Goal: Task Accomplishment & Management: Manage account settings

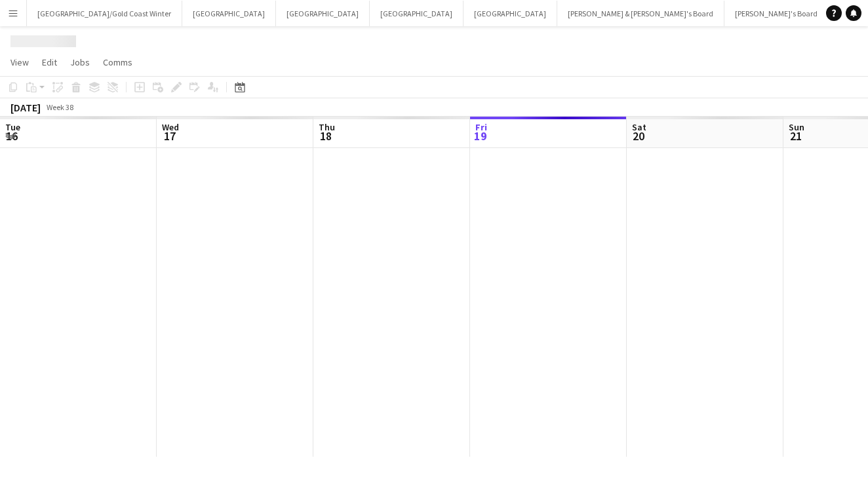
scroll to position [0, 313]
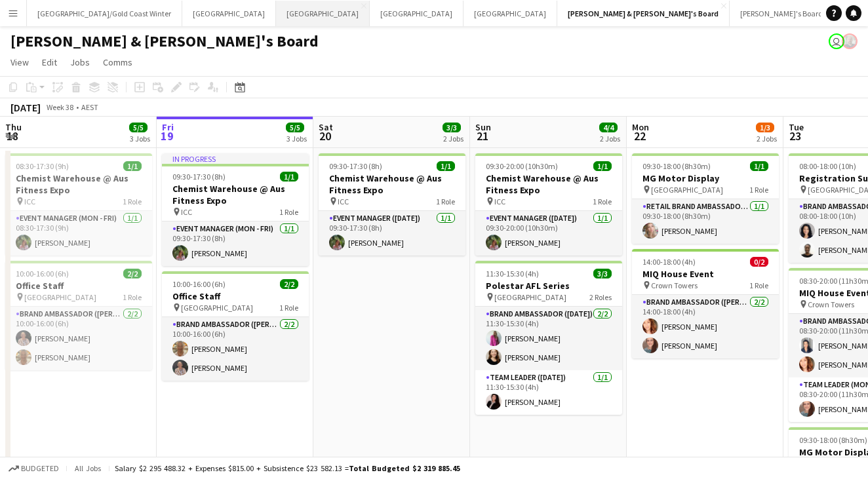
click at [276, 12] on button "Melbourne Close" at bounding box center [323, 14] width 94 height 26
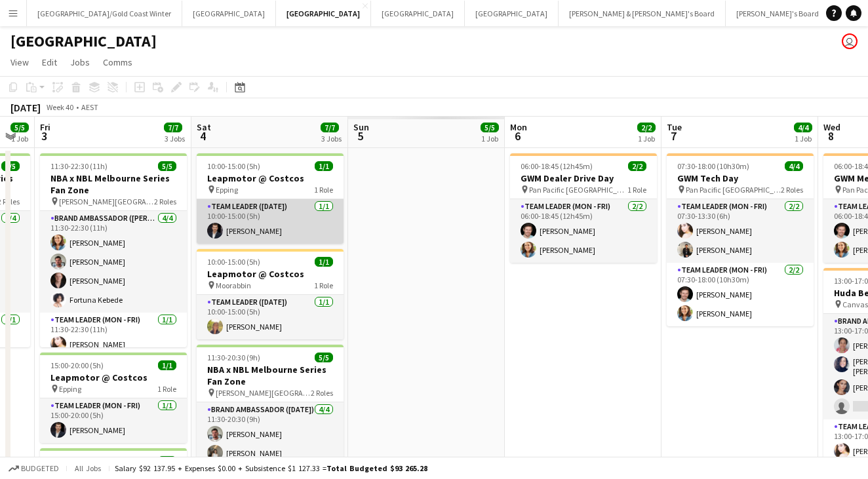
scroll to position [0, 560]
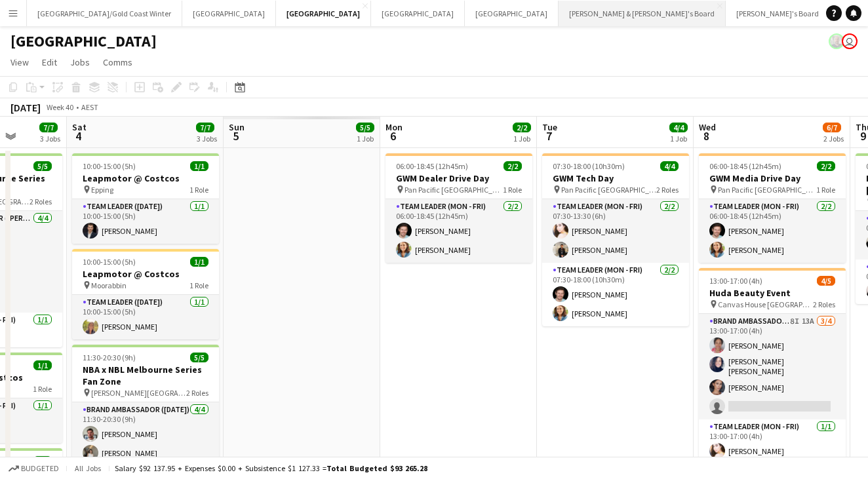
click at [559, 16] on button "[PERSON_NAME] & [PERSON_NAME]'s Board Close" at bounding box center [642, 14] width 167 height 26
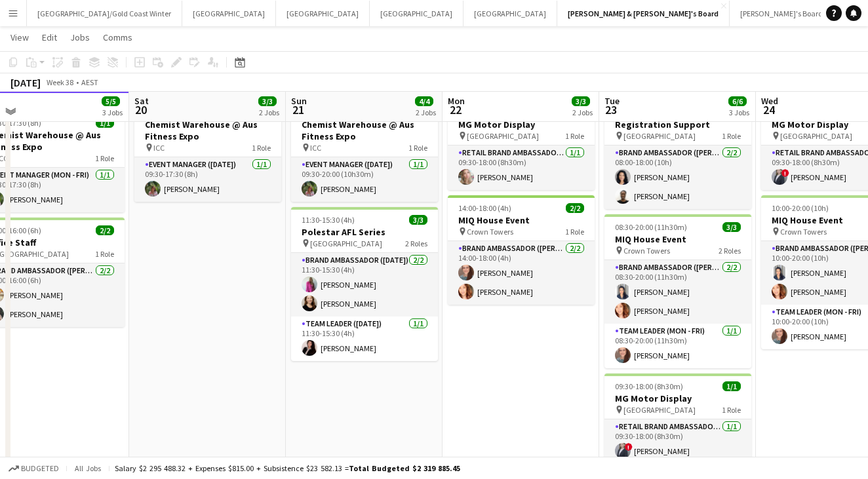
scroll to position [51, 0]
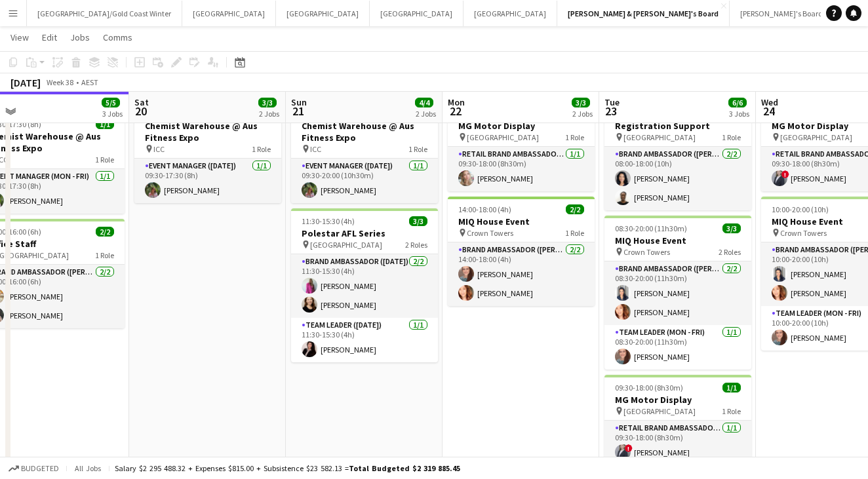
click at [628, 45] on app-page-menu "View Day view expanded Day view collapsed Month view Date picker Jump to today …" at bounding box center [434, 38] width 868 height 25
click at [439, 54] on app-toolbar "Copy Paste Paste Command V Paste with crew Command Shift V Paste linked Job [GE…" at bounding box center [434, 62] width 868 height 22
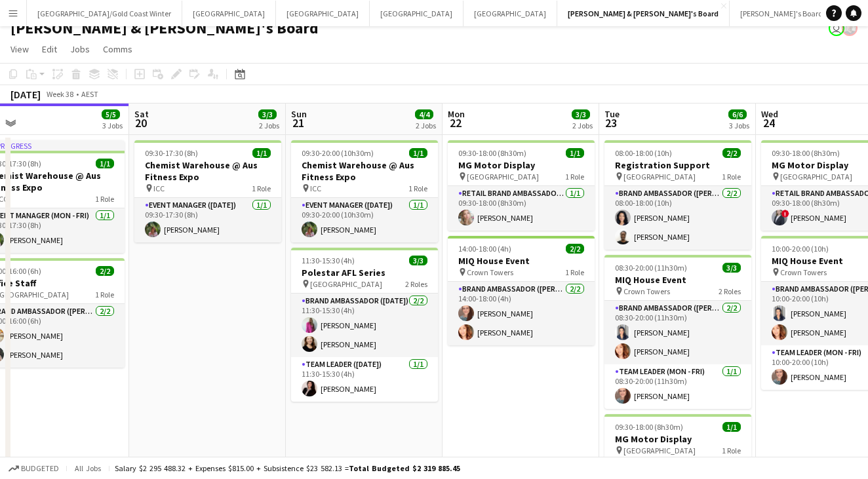
scroll to position [7, 0]
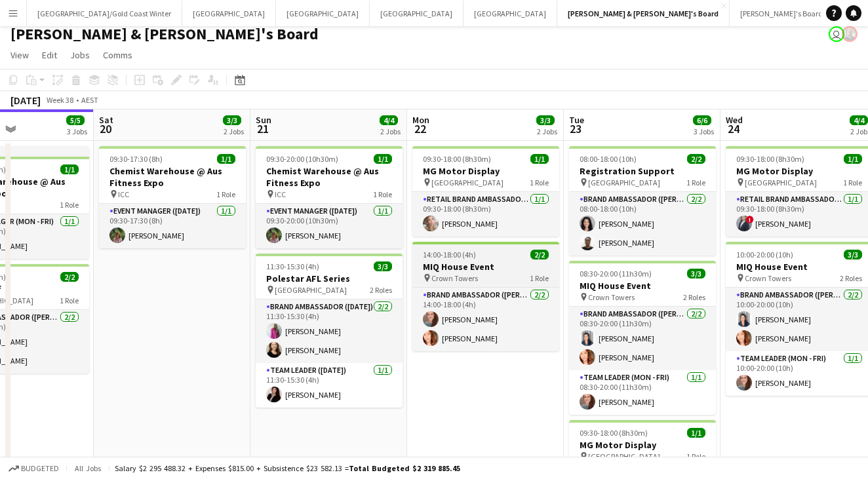
click at [453, 252] on span "14:00-18:00 (4h)" at bounding box center [449, 255] width 53 height 10
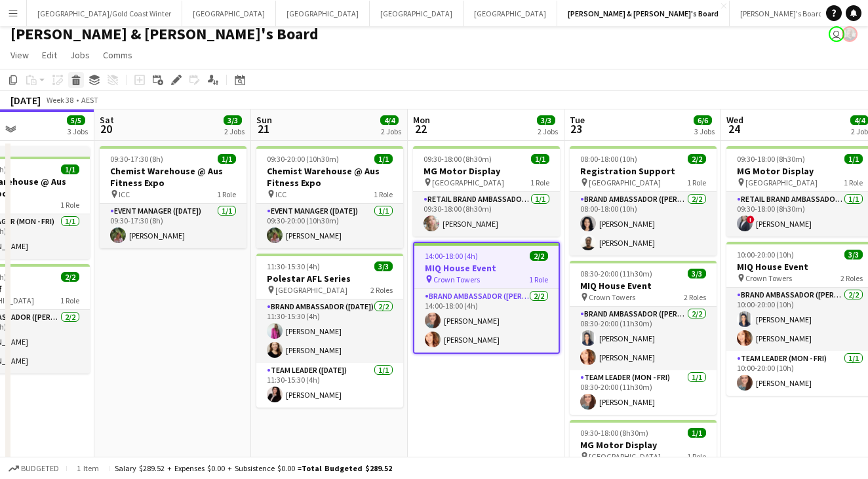
click at [75, 81] on icon "Delete" at bounding box center [76, 80] width 10 height 10
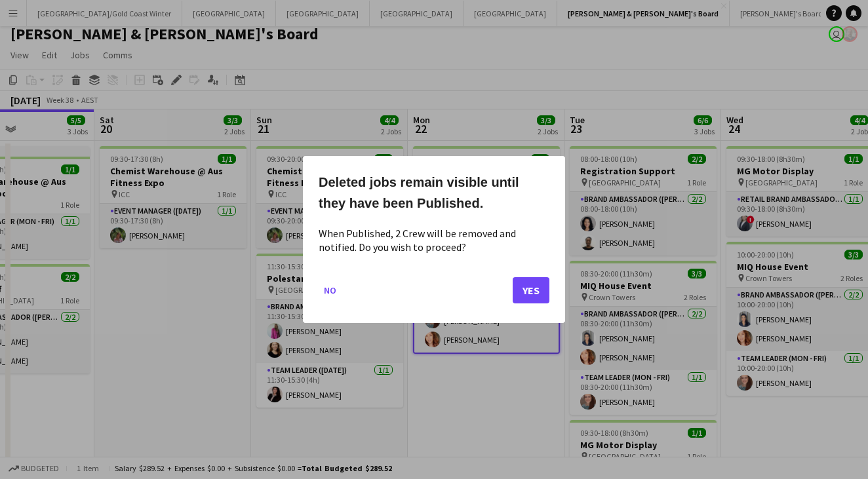
click at [540, 280] on button "Yes" at bounding box center [531, 290] width 37 height 26
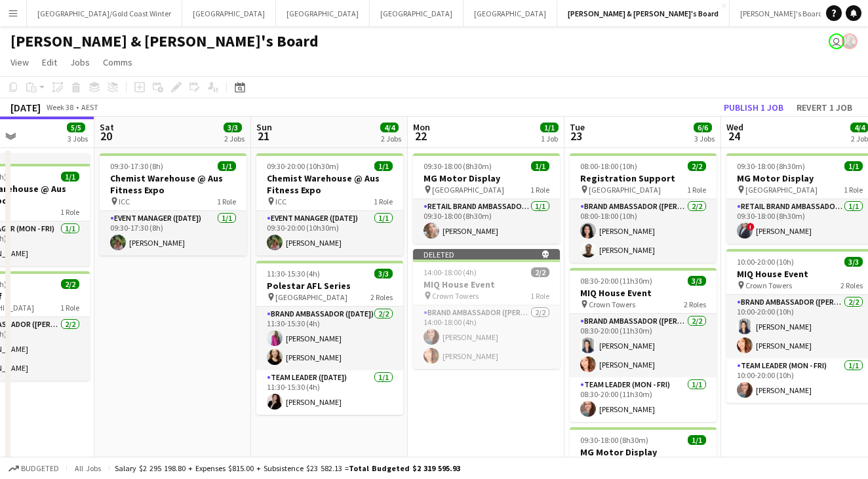
scroll to position [7, 0]
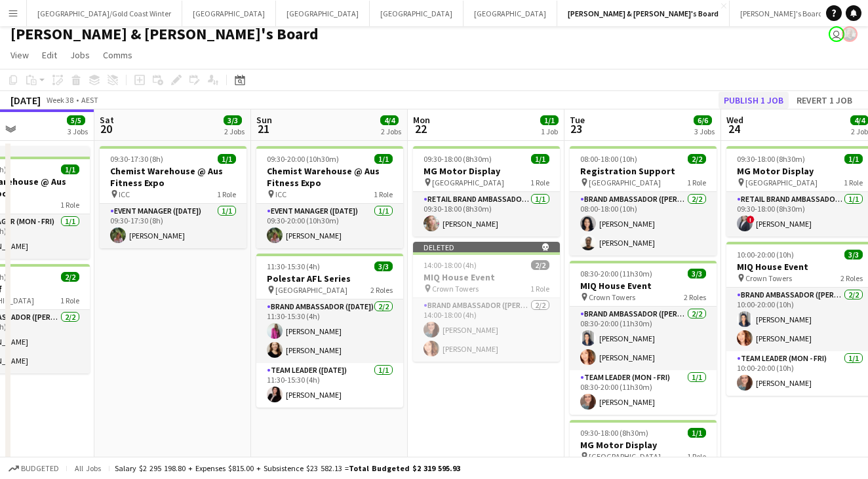
click at [729, 100] on button "Publish 1 job" at bounding box center [754, 100] width 70 height 17
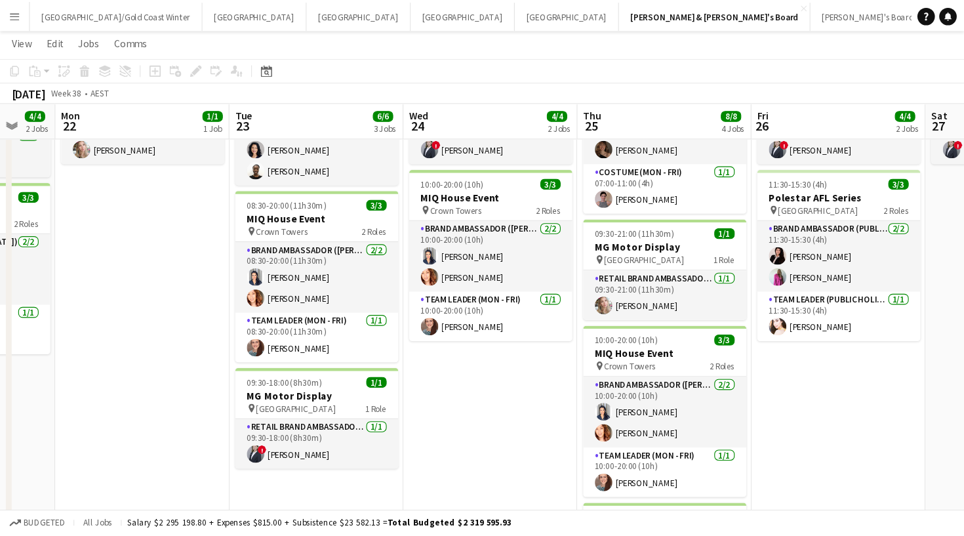
scroll to position [85, 0]
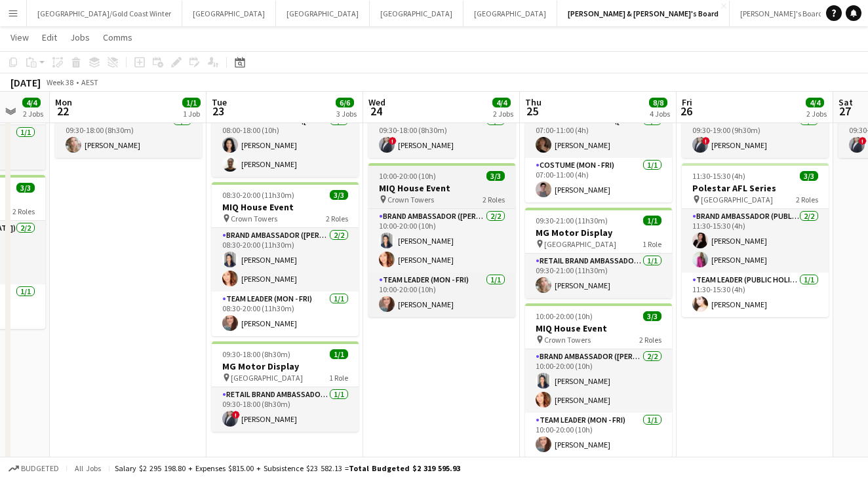
click at [458, 200] on div "pin Crown Towers 2 Roles" at bounding box center [442, 199] width 147 height 10
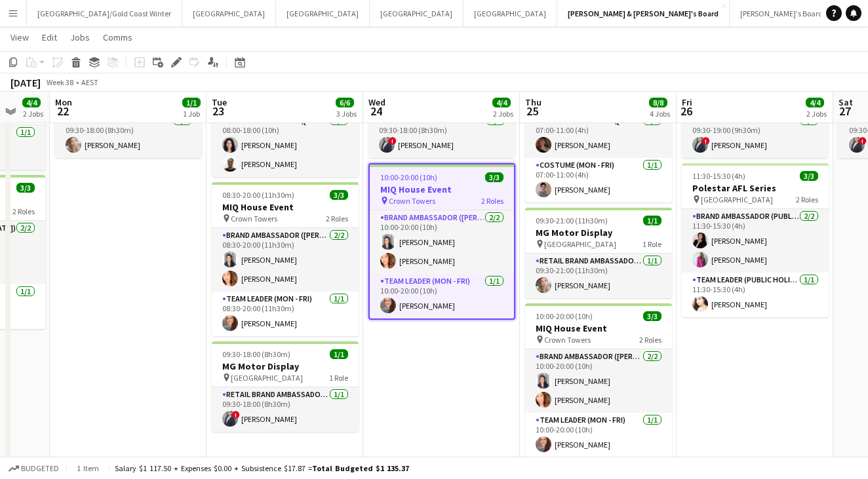
click at [432, 66] on app-toolbar "Copy Paste Paste Command V Paste with crew Command Shift V Paste linked Job [GE…" at bounding box center [434, 62] width 868 height 22
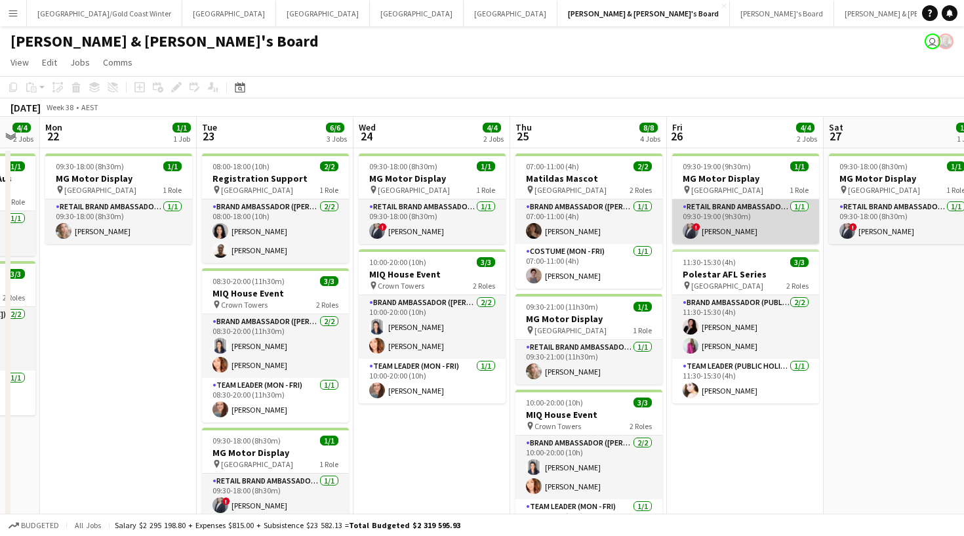
scroll to position [0, 422]
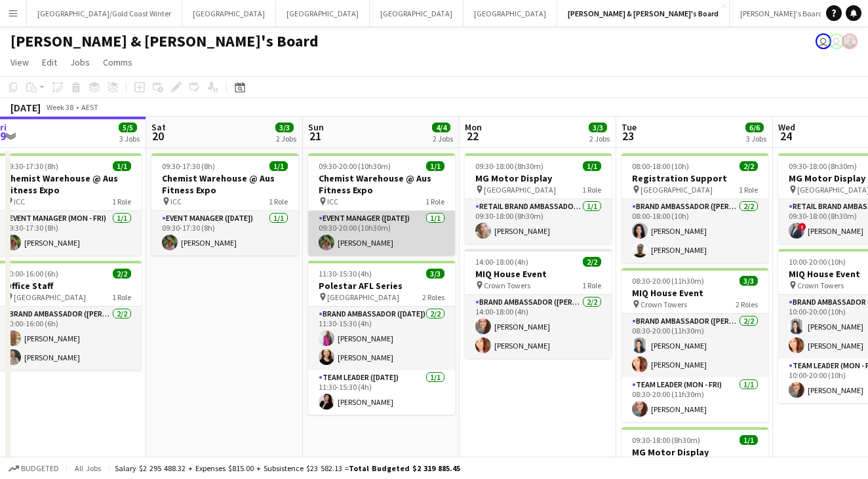
scroll to position [0, 483]
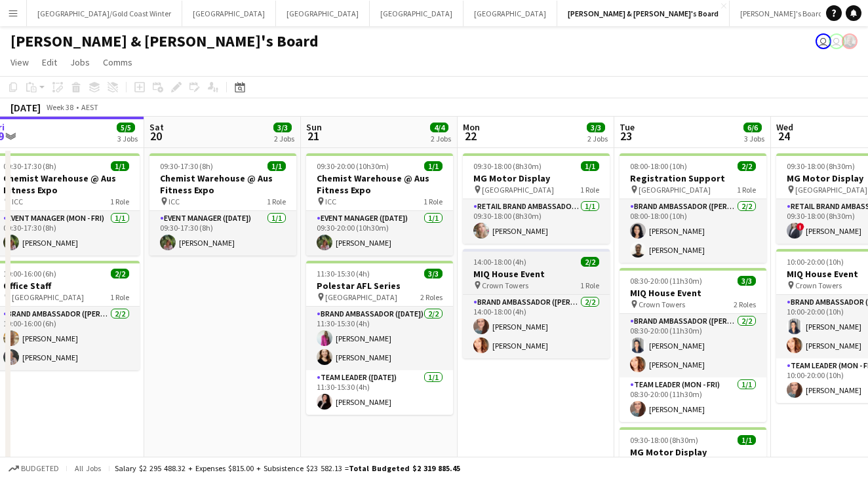
click at [535, 273] on h3 "MIQ House Event" at bounding box center [536, 274] width 147 height 12
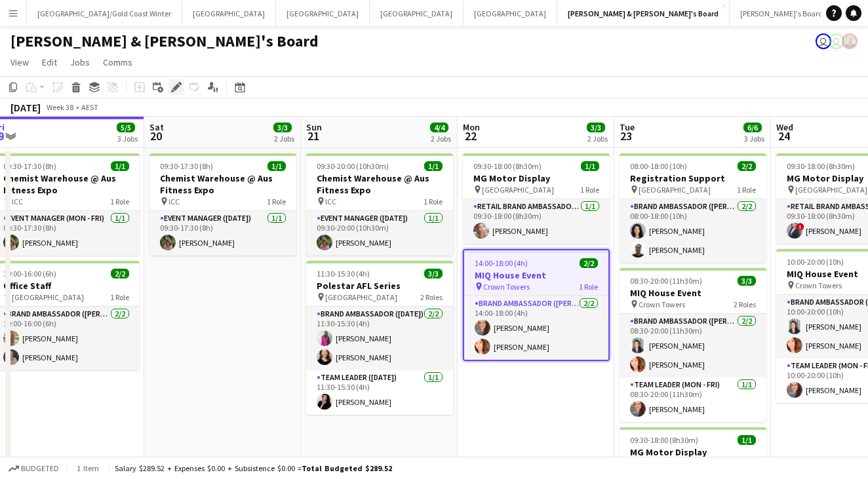
click at [176, 87] on icon at bounding box center [175, 87] width 7 height 7
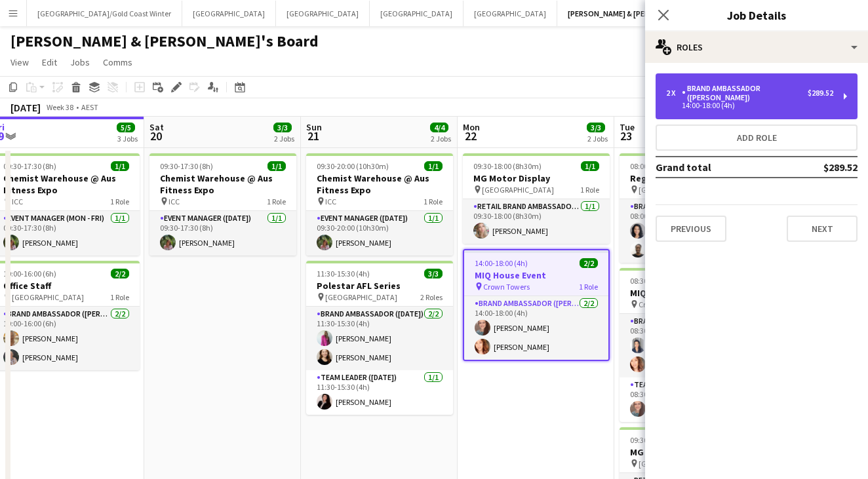
click at [772, 107] on div "2 x Brand Ambassador (Mon - Fri) $289.52 14:00-18:00 (4h)" at bounding box center [757, 96] width 202 height 46
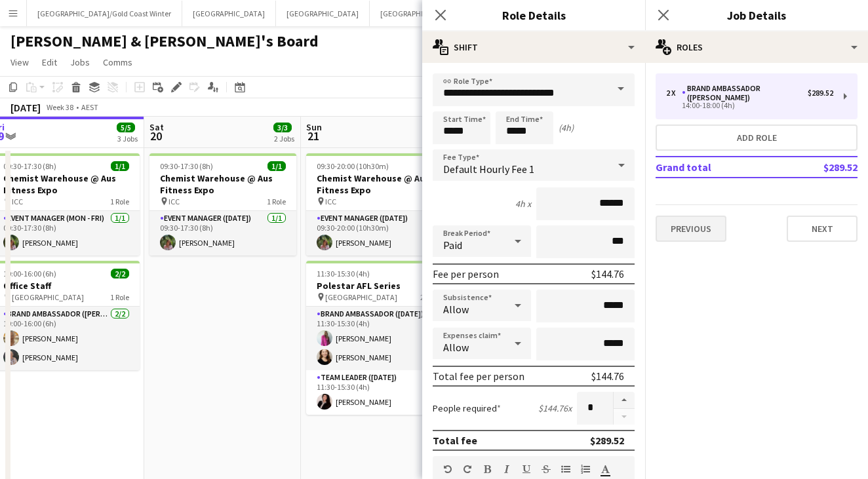
click at [681, 224] on button "Previous" at bounding box center [691, 229] width 71 height 26
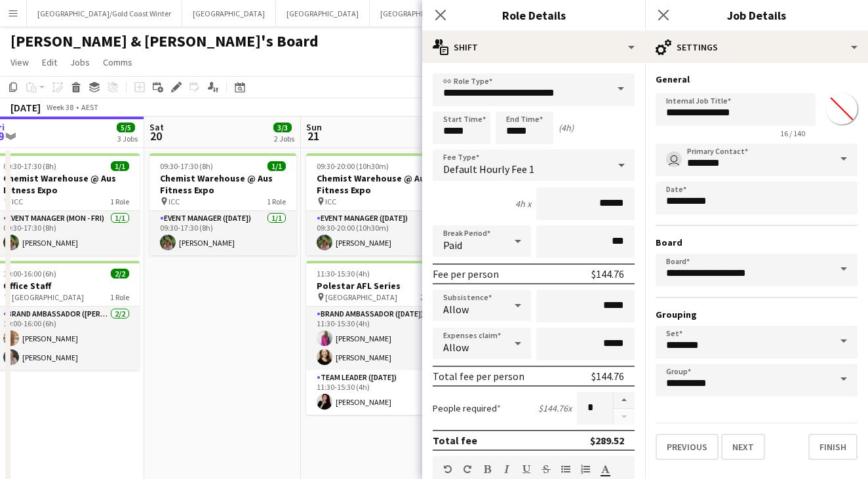
click at [830, 125] on div "**********" at bounding box center [757, 113] width 202 height 50
click at [830, 123] on input "*******" at bounding box center [841, 108] width 47 height 47
type input "*******"
click at [826, 451] on button "Finish" at bounding box center [833, 447] width 49 height 26
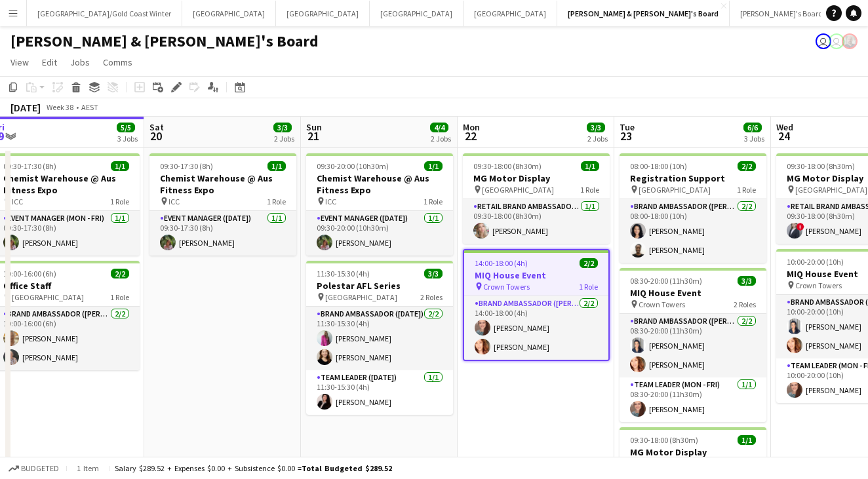
click at [757, 77] on app-toolbar "Copy Paste Paste Command V Paste with crew Command Shift V Paste linked Job [GE…" at bounding box center [434, 87] width 868 height 22
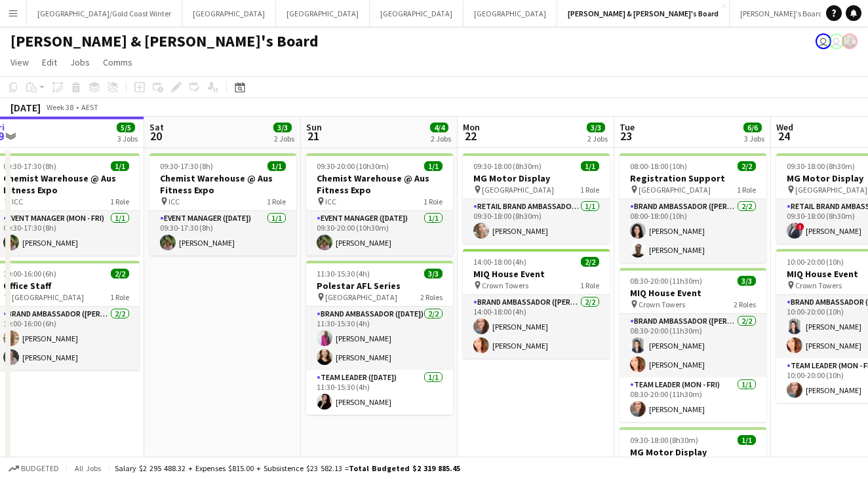
click at [704, 77] on app-toolbar "Copy Paste Paste Command V Paste with crew Command Shift V Paste linked Job [GE…" at bounding box center [434, 87] width 868 height 22
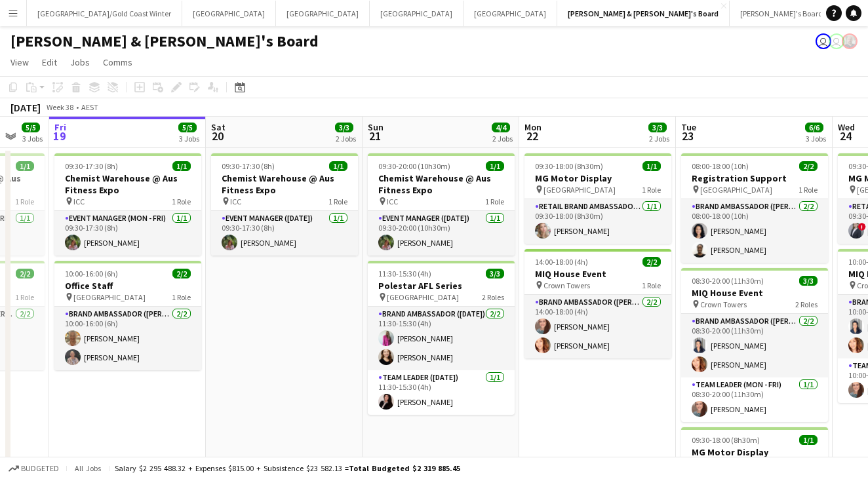
scroll to position [0, 418]
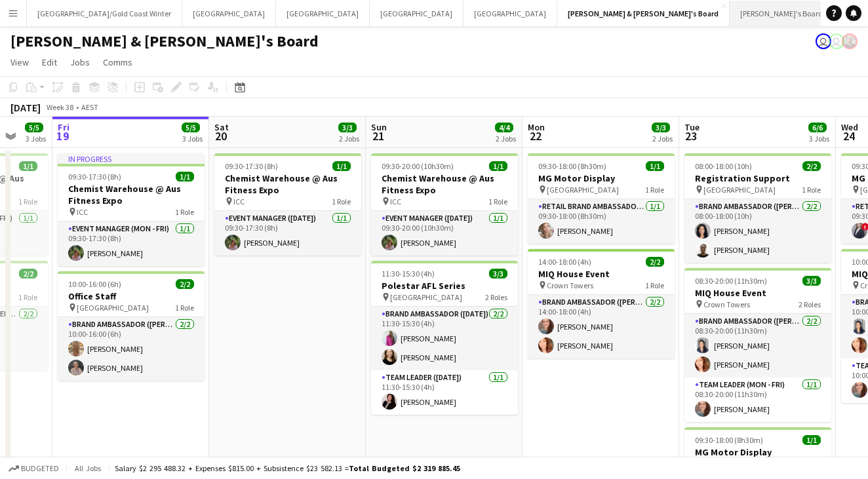
click at [730, 18] on button "Tennille's Board Close" at bounding box center [782, 14] width 104 height 26
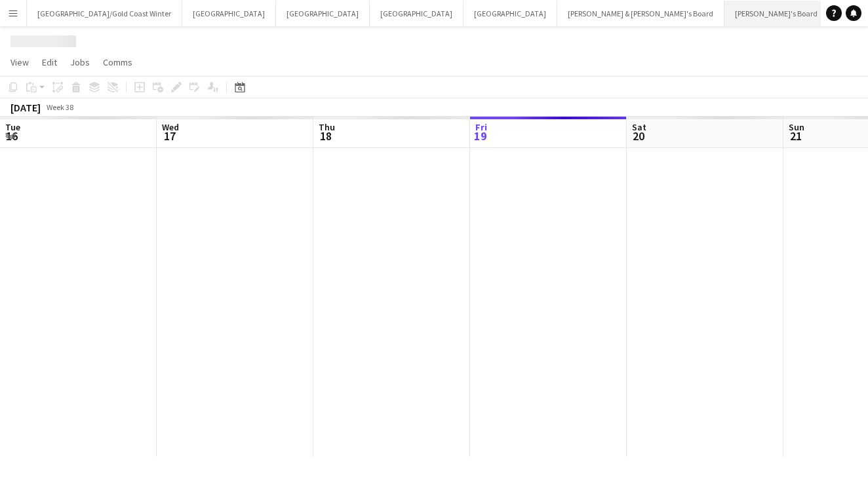
scroll to position [0, 313]
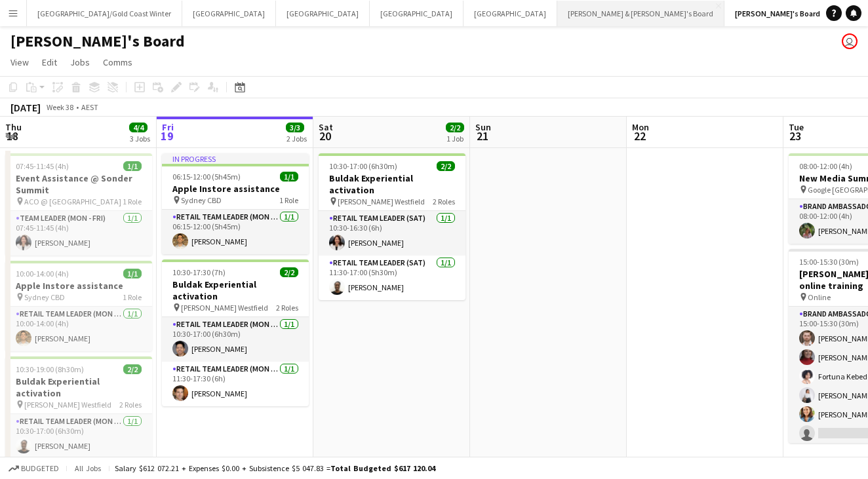
click at [557, 10] on button "[PERSON_NAME] & [PERSON_NAME]'s Board Close" at bounding box center [640, 14] width 167 height 26
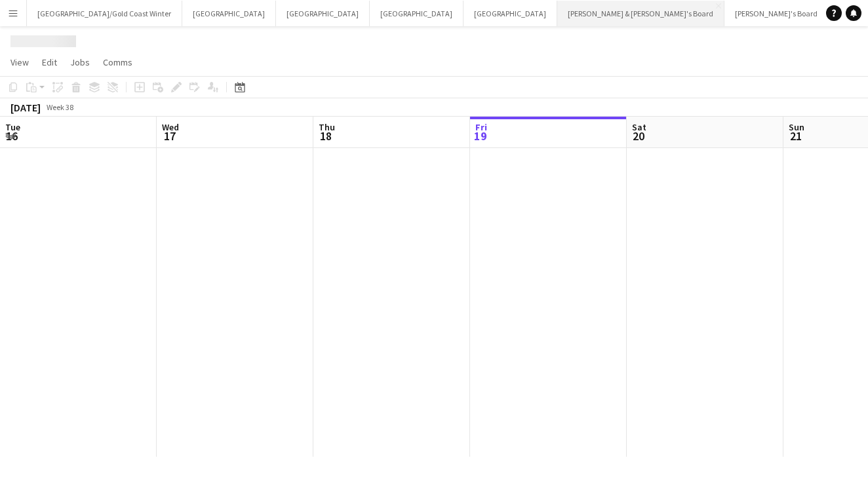
scroll to position [0, 313]
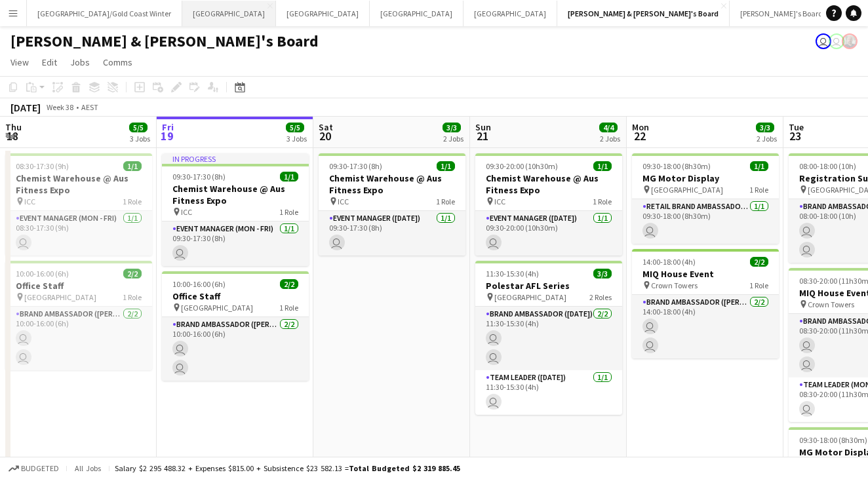
click at [182, 13] on button "Sydney Close" at bounding box center [229, 14] width 94 height 26
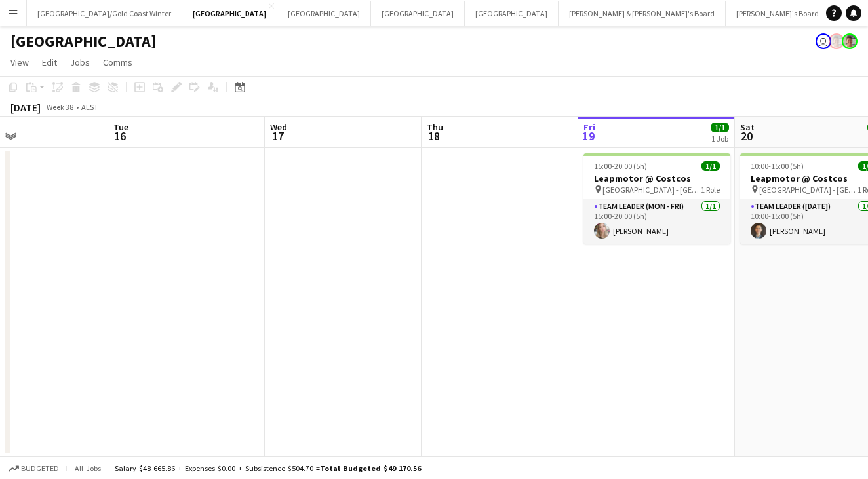
scroll to position [0, 352]
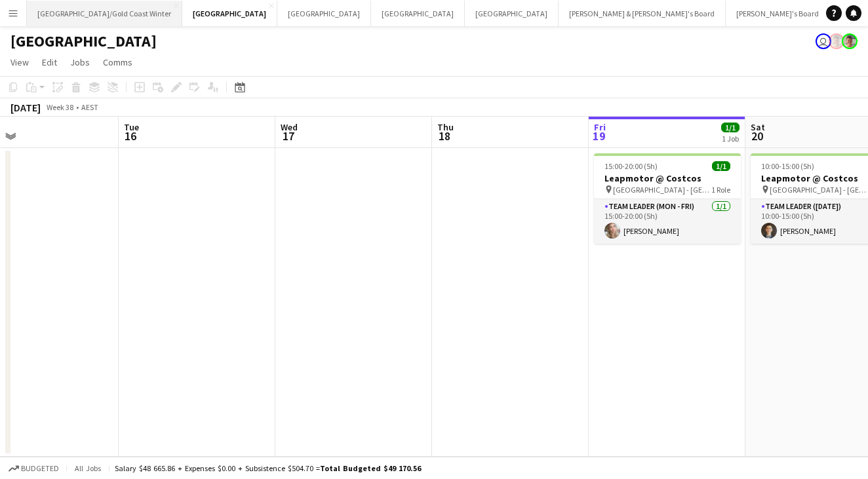
click at [83, 18] on button "[GEOGRAPHIC_DATA]/[GEOGRAPHIC_DATA] Winter Close" at bounding box center [104, 14] width 155 height 26
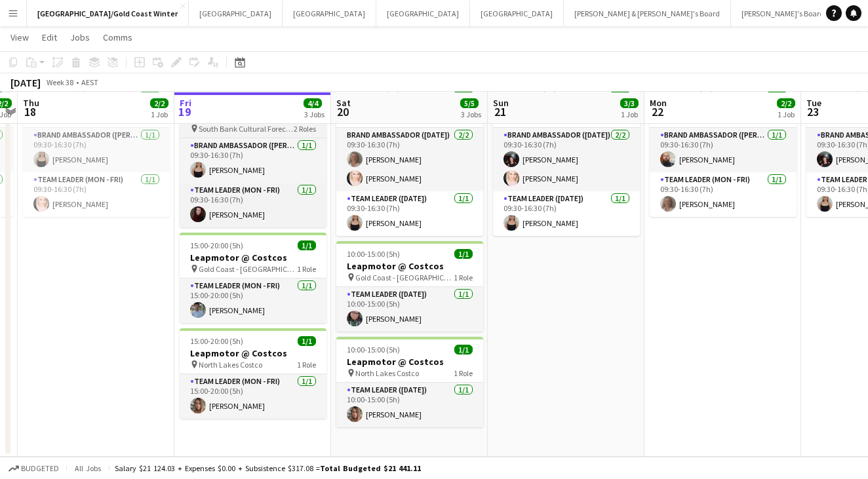
scroll to position [70, 0]
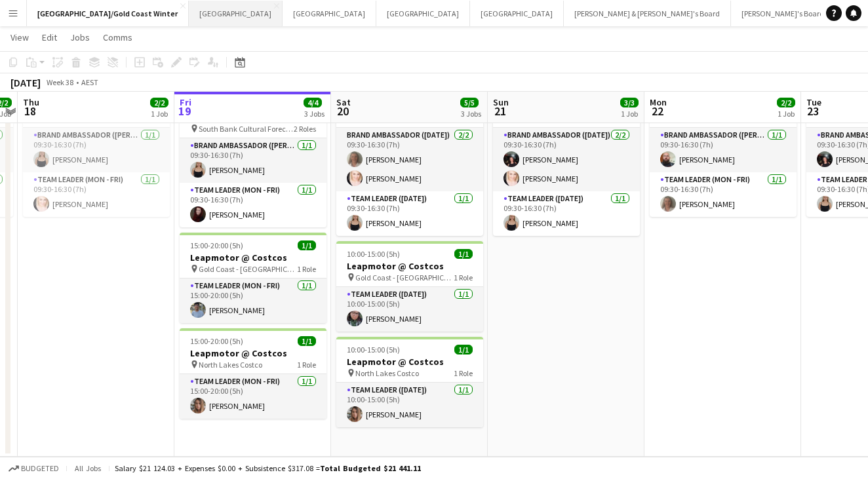
click at [189, 18] on button "Sydney Close" at bounding box center [236, 14] width 94 height 26
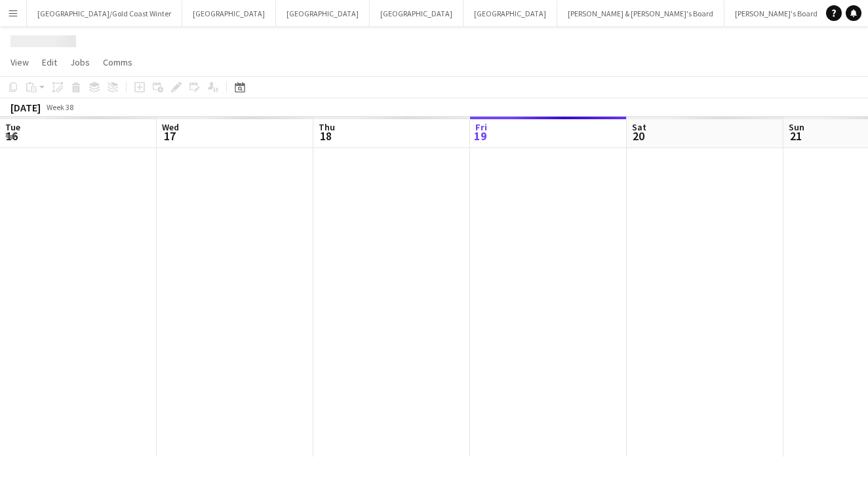
scroll to position [0, 313]
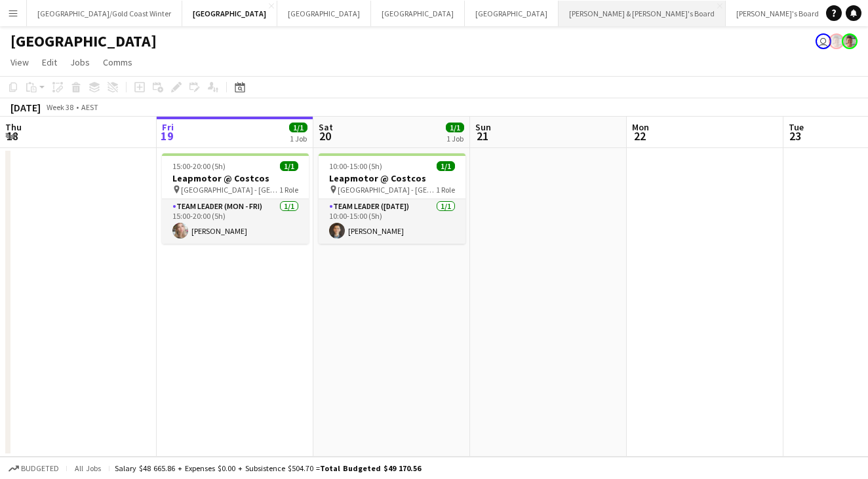
click at [559, 10] on button "[PERSON_NAME] & [PERSON_NAME]'s Board Close" at bounding box center [642, 14] width 167 height 26
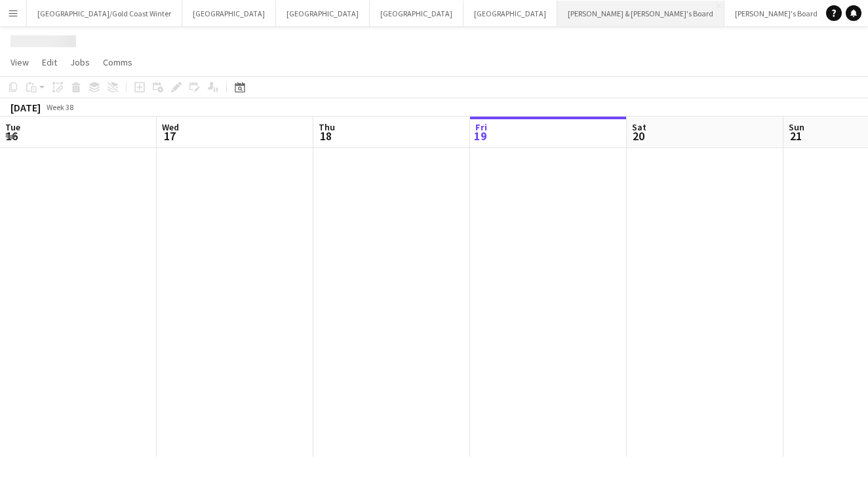
scroll to position [0, 313]
